Goal: Information Seeking & Learning: Learn about a topic

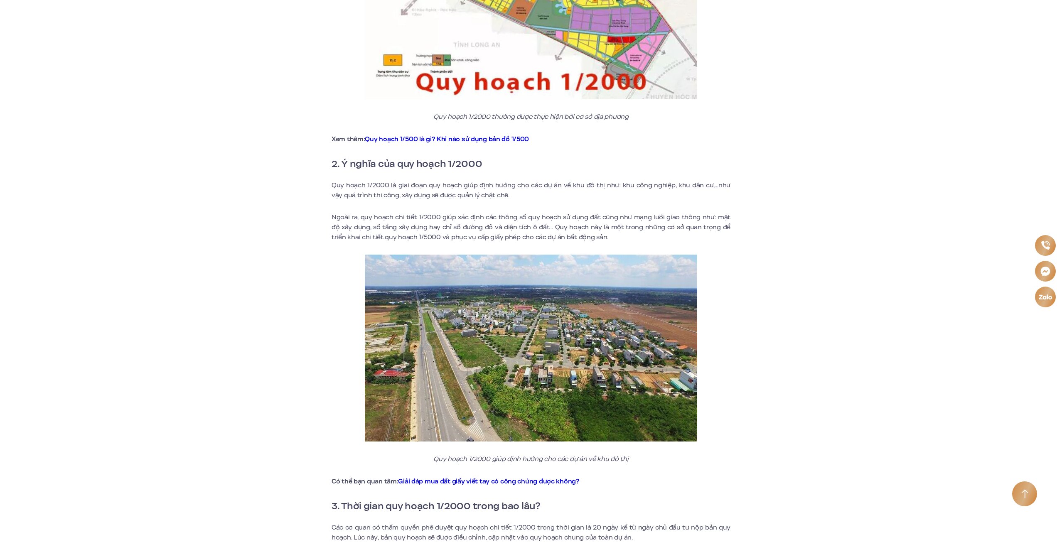
scroll to position [581, 0]
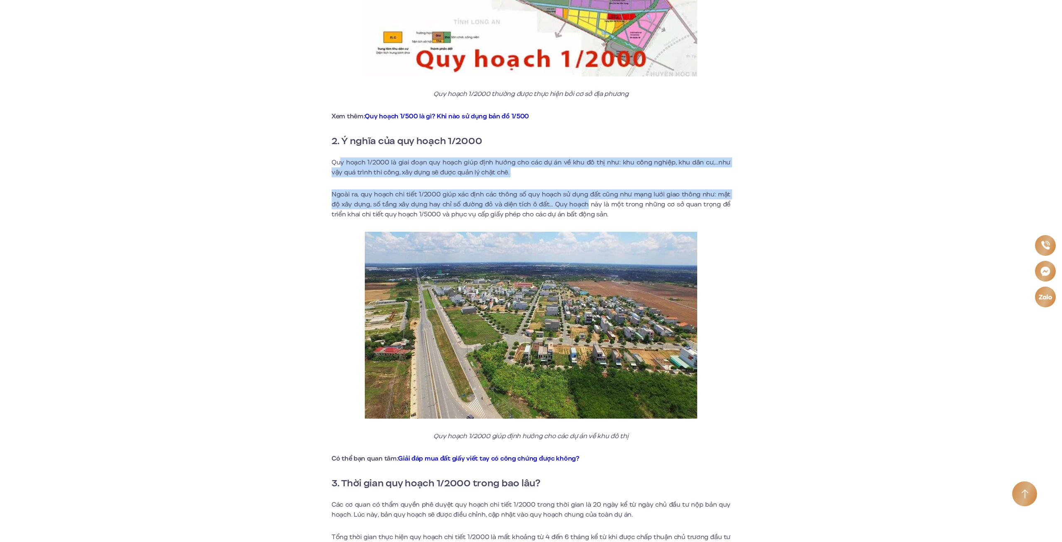
drag, startPoint x: 341, startPoint y: 162, endPoint x: 575, endPoint y: 207, distance: 238.4
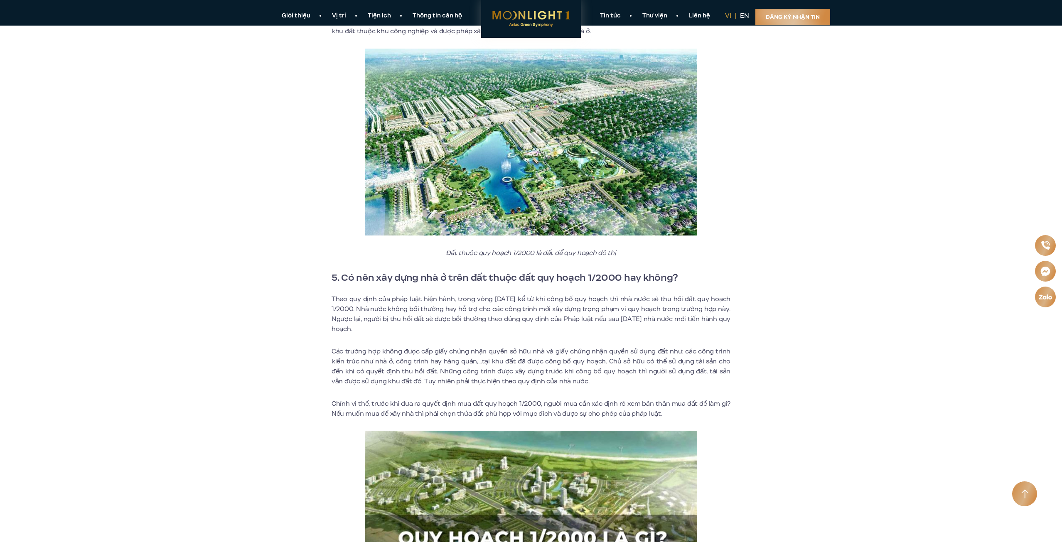
scroll to position [1412, 0]
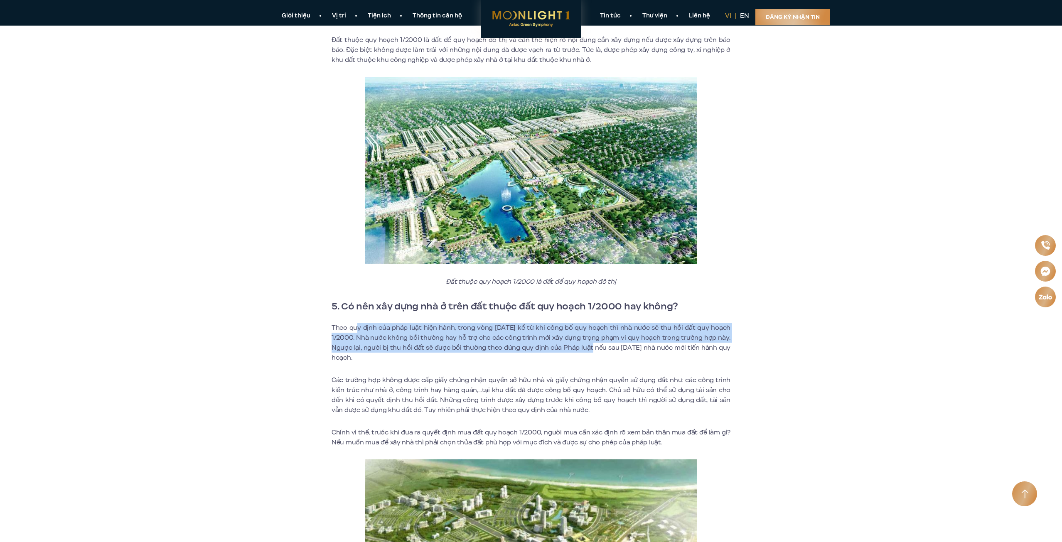
drag, startPoint x: 468, startPoint y: 328, endPoint x: 597, endPoint y: 347, distance: 130.6
click at [597, 347] on p "Theo quy định của pháp luật hiện hành, trong vòng [DATE] kể từ khi công bố quy …" at bounding box center [530, 343] width 399 height 40
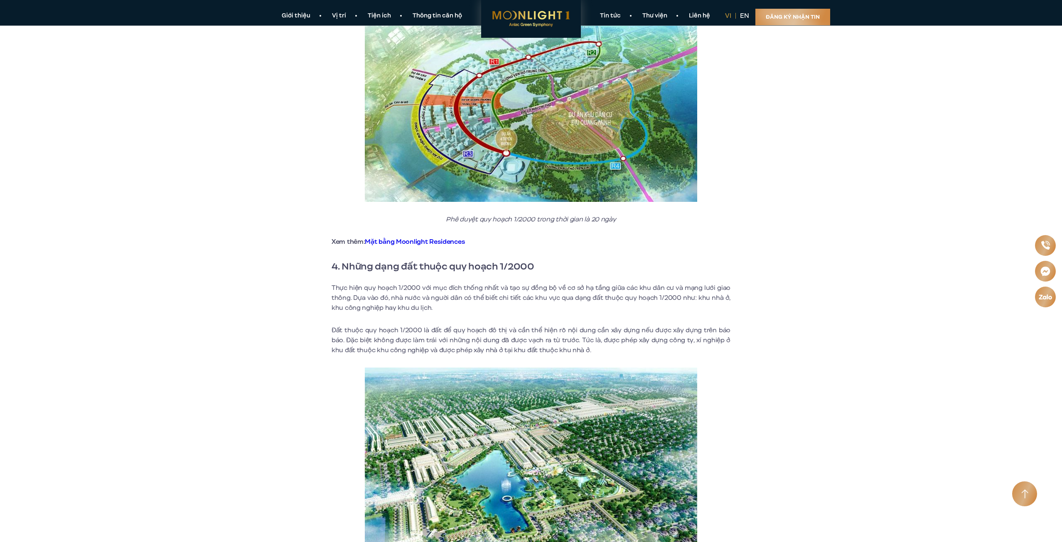
scroll to position [1121, 0]
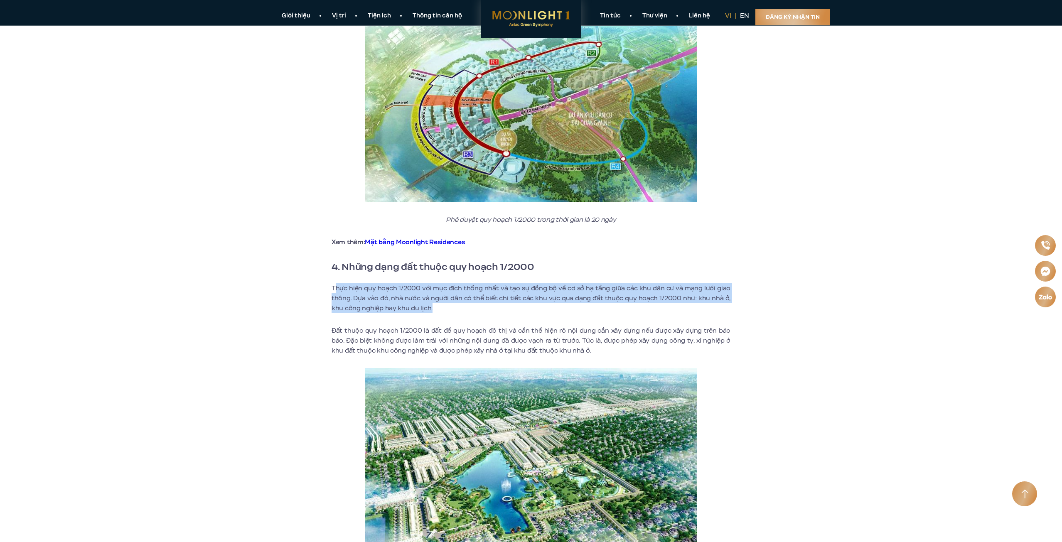
drag, startPoint x: 336, startPoint y: 291, endPoint x: 508, endPoint y: 305, distance: 172.6
click at [508, 305] on p "Thực hiện quy hoạch 1/2000 với mục đích thống nhất và tạo sự đồng bộ về cơ sở h…" at bounding box center [530, 298] width 399 height 30
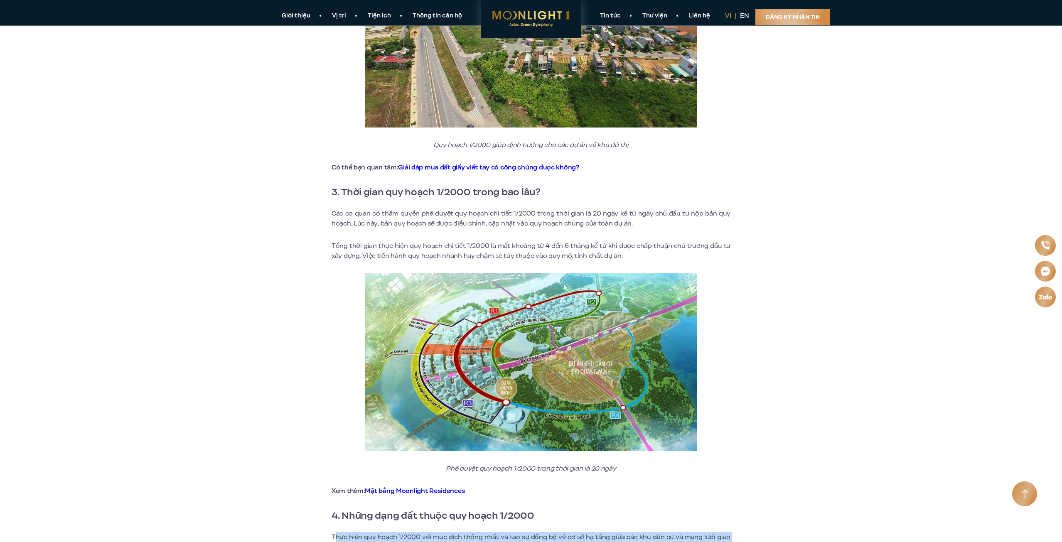
scroll to position [872, 0]
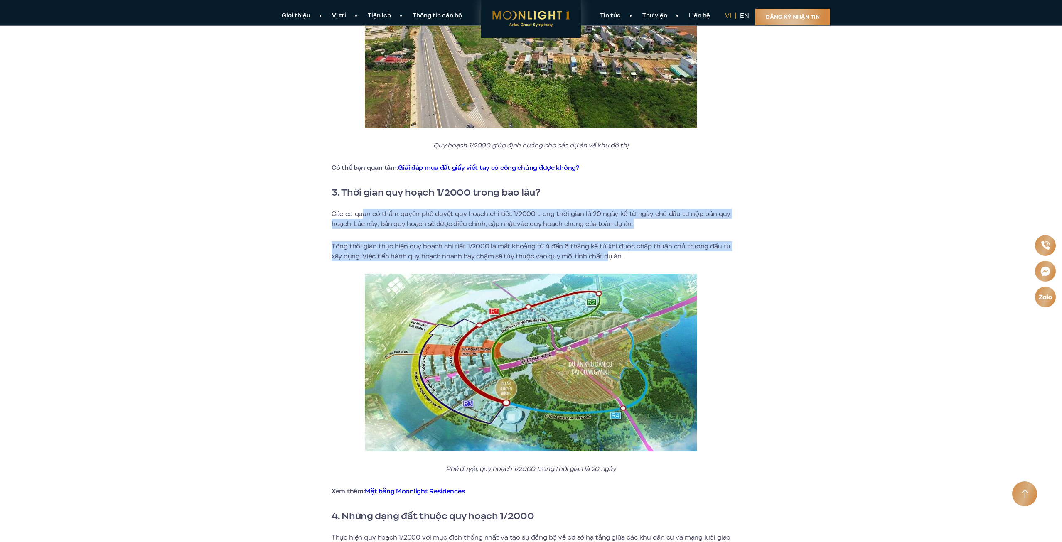
drag, startPoint x: 361, startPoint y: 213, endPoint x: 606, endPoint y: 253, distance: 247.9
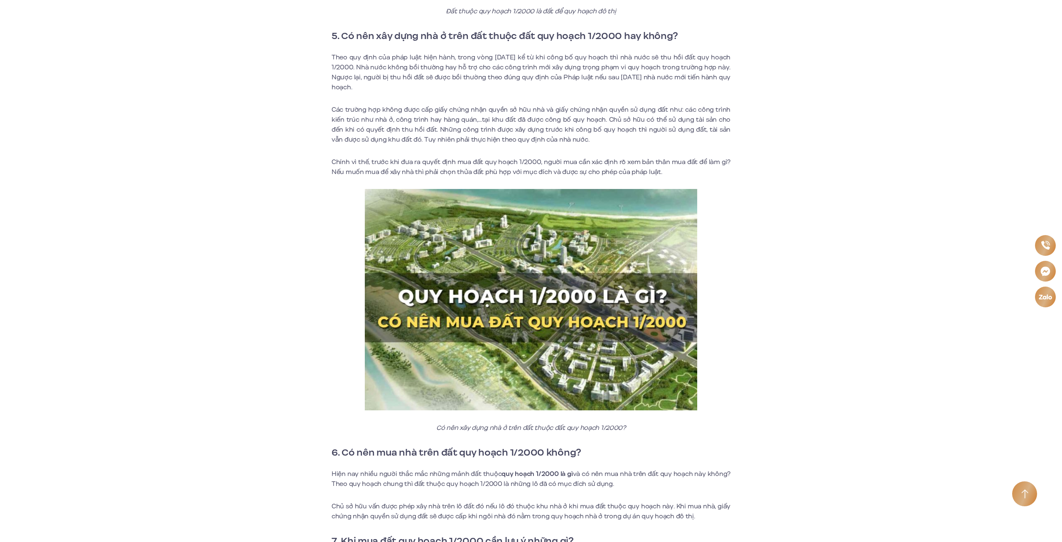
scroll to position [1827, 0]
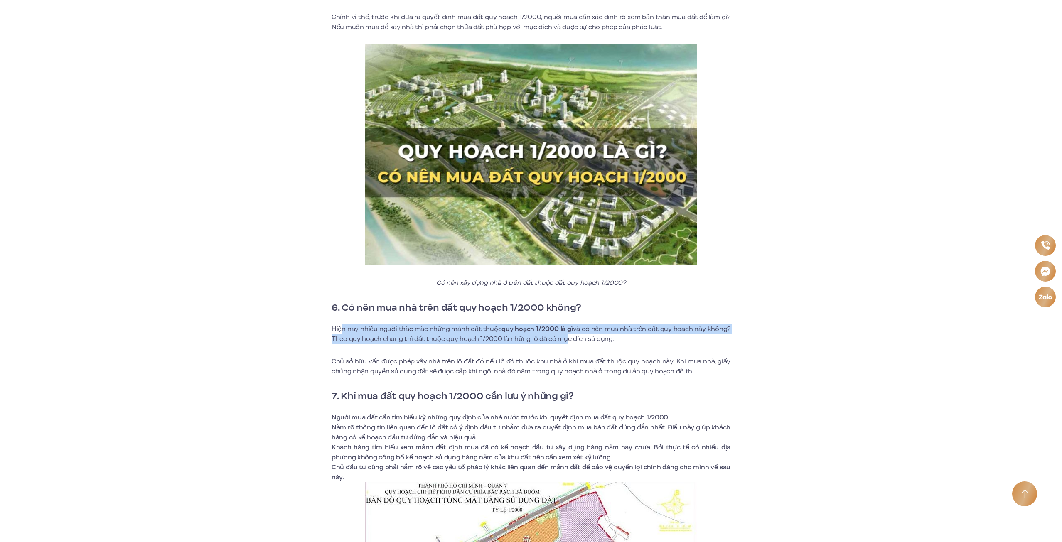
drag, startPoint x: 449, startPoint y: 329, endPoint x: 447, endPoint y: 366, distance: 37.0
click at [563, 341] on p "Hiện nay nhiều người thắc mắc những mảnh đất thuộc quy hoạch 1/2000 là gì và có…" at bounding box center [530, 334] width 399 height 20
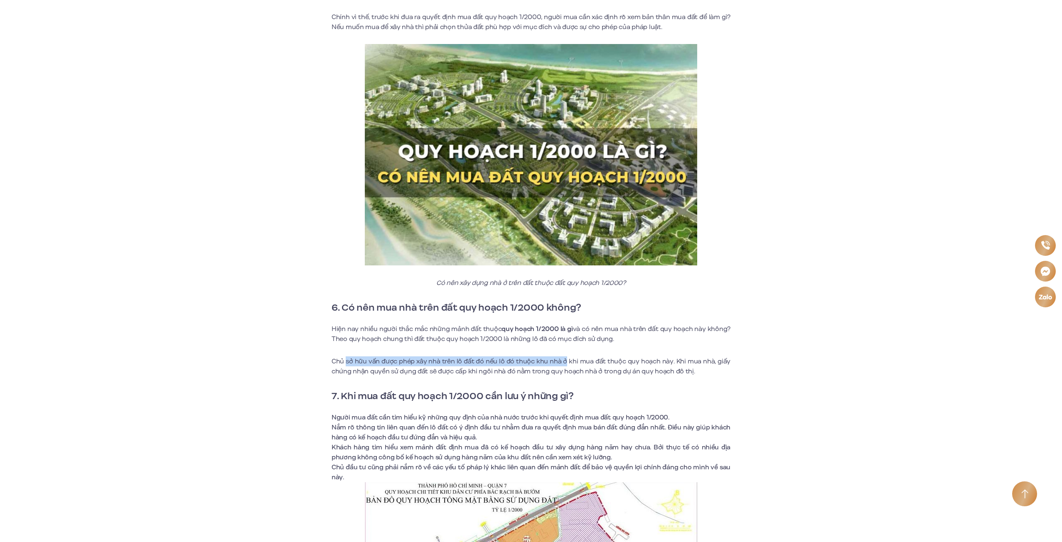
drag, startPoint x: 346, startPoint y: 360, endPoint x: 566, endPoint y: 362, distance: 220.1
click at [566, 362] on p "Chủ sở hữu vấn được phép xây nhà trên lô đất đó nếu lô đó thuộc khu nhà ở khi m…" at bounding box center [530, 366] width 399 height 20
click at [396, 367] on p "Chủ sở hữu vấn được phép xây nhà trên lô đất đó nếu lô đó thuộc khu nhà ở khi m…" at bounding box center [530, 366] width 399 height 20
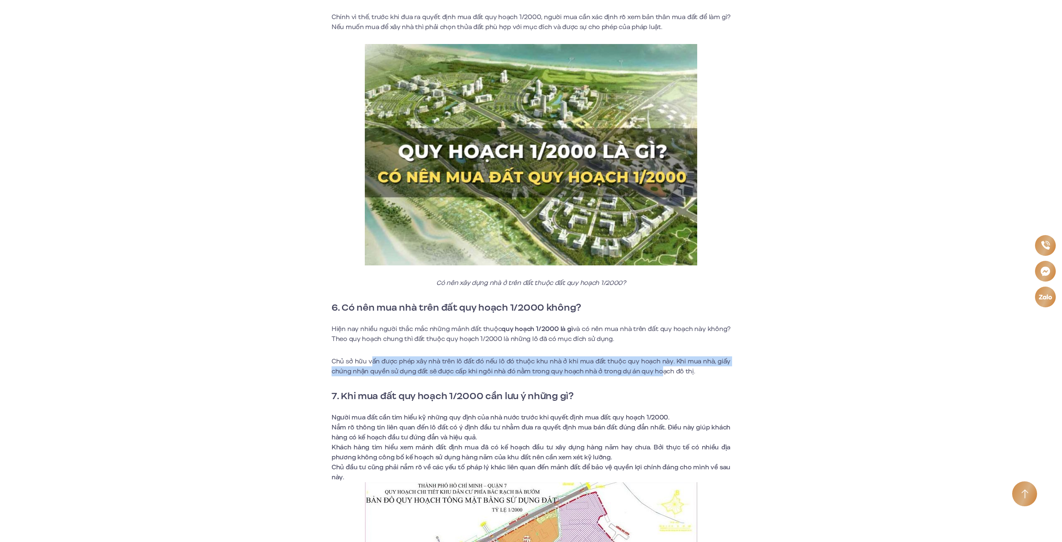
drag, startPoint x: 465, startPoint y: 368, endPoint x: 658, endPoint y: 372, distance: 193.2
click at [658, 372] on p "Chủ sở hữu vấn được phép xây nhà trên lô đất đó nếu lô đó thuộc khu nhà ở khi m…" at bounding box center [530, 366] width 399 height 20
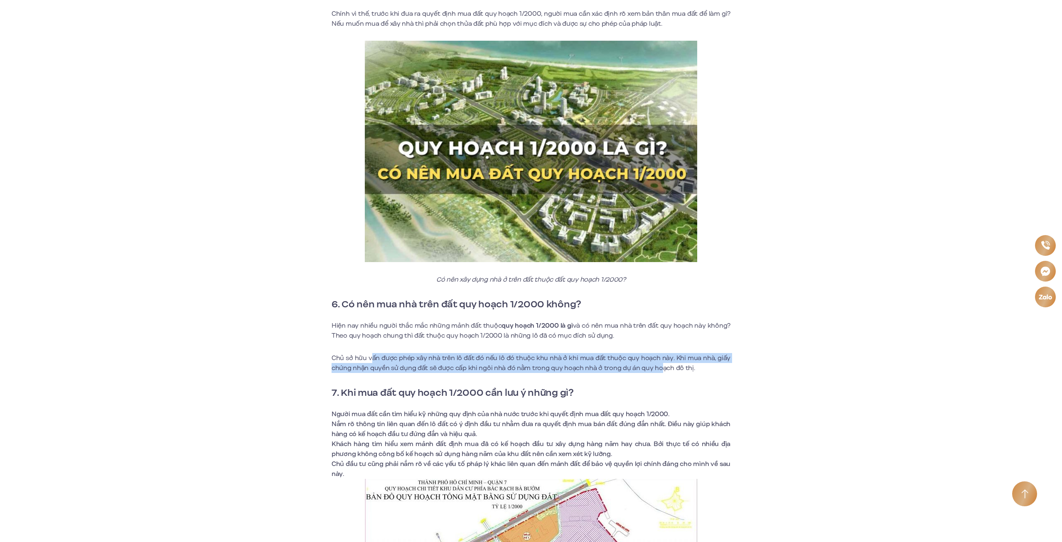
scroll to position [1869, 0]
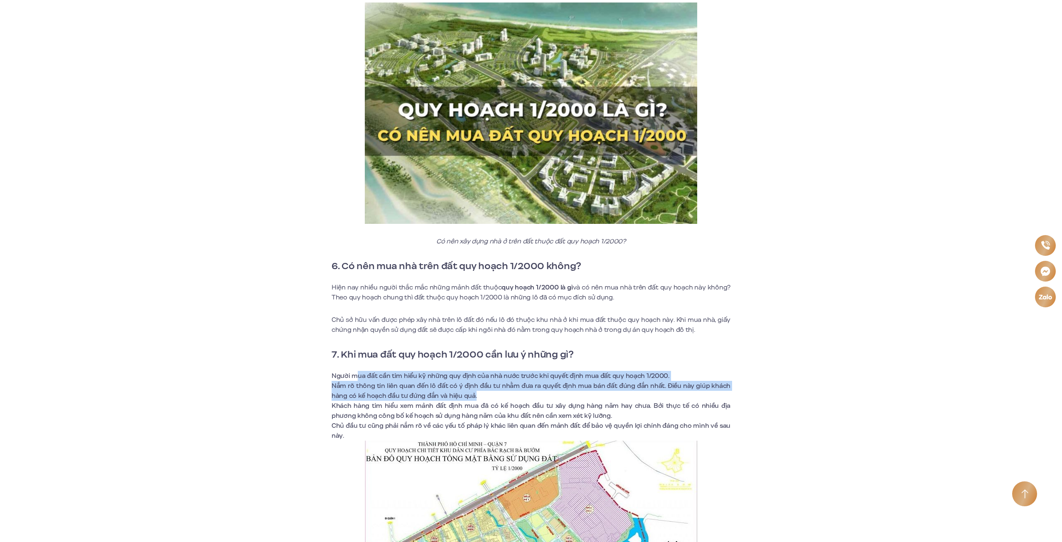
drag, startPoint x: 356, startPoint y: 378, endPoint x: 528, endPoint y: 398, distance: 172.7
click at [529, 399] on ul "Người mua đất cần tìm hiểu kỹ những quy định của nhà nước trước khi quyết định …" at bounding box center [530, 406] width 399 height 70
click at [407, 388] on li "Nắm rõ thông tin liên quan đến lô đất có ý định đầu tư nhằm đưa ra quyết định m…" at bounding box center [530, 391] width 399 height 20
